Goal: Information Seeking & Learning: Learn about a topic

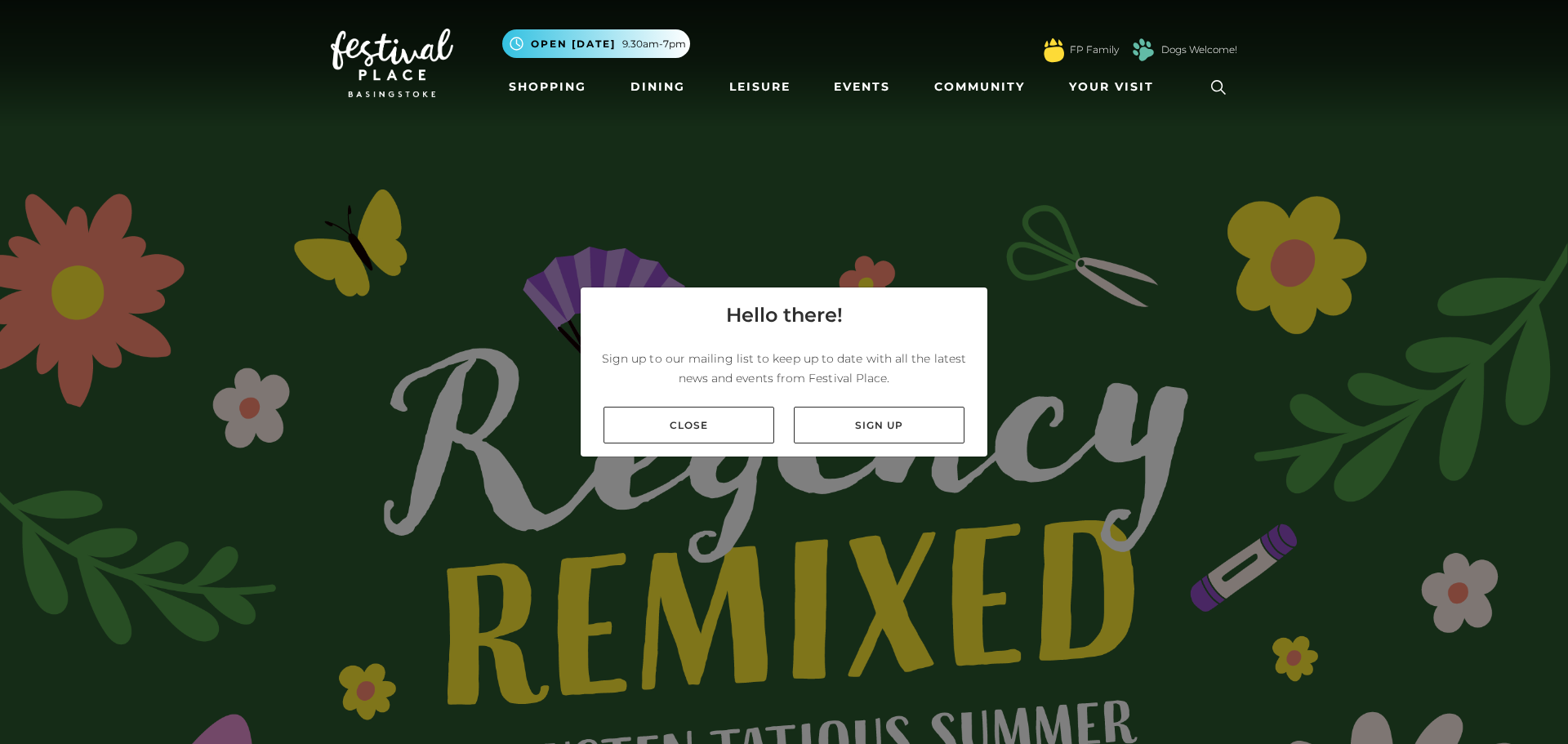
click at [708, 402] on div "Close Sign up" at bounding box center [784, 425] width 407 height 63
click at [703, 410] on link "Close" at bounding box center [688, 425] width 171 height 37
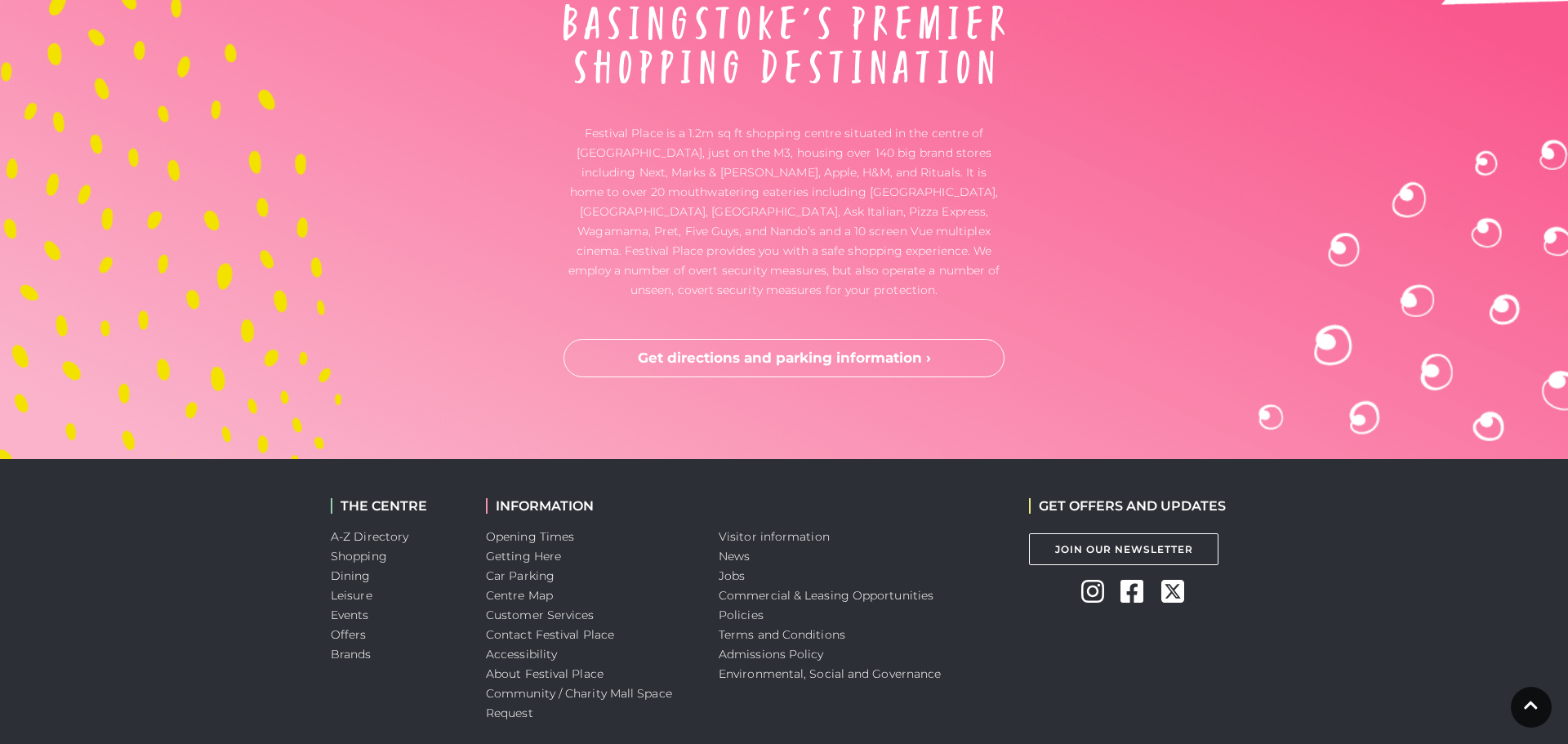
scroll to position [5492, 0]
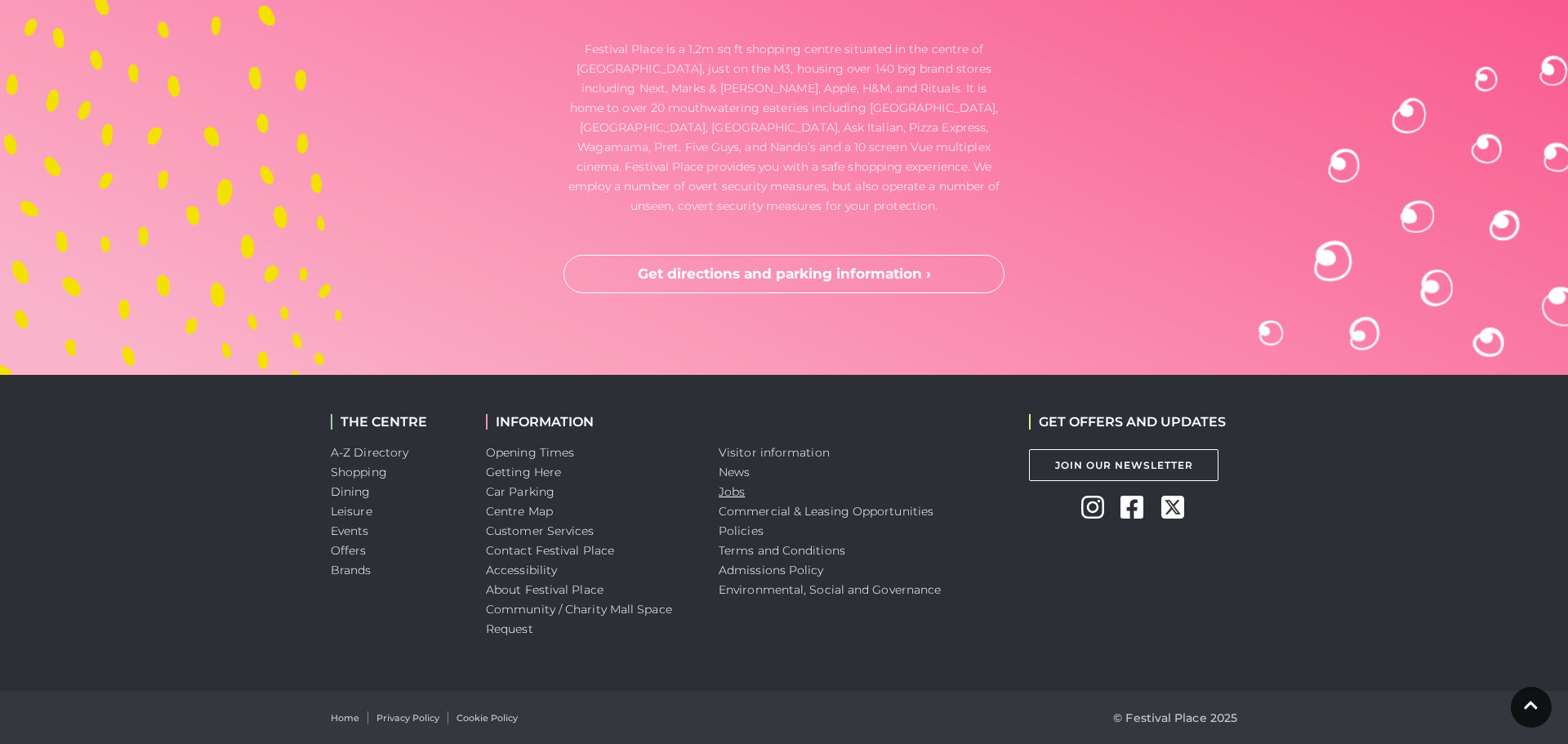
click at [728, 488] on link "Jobs" at bounding box center [732, 492] width 26 height 15
